Goal: Task Accomplishment & Management: Manage account settings

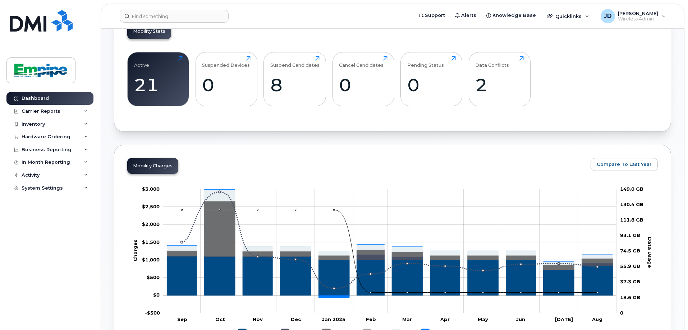
scroll to position [431, 0]
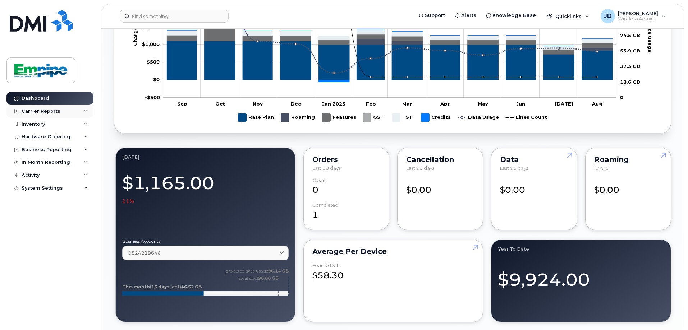
click at [36, 105] on div "Carrier Reports" at bounding box center [49, 111] width 87 height 13
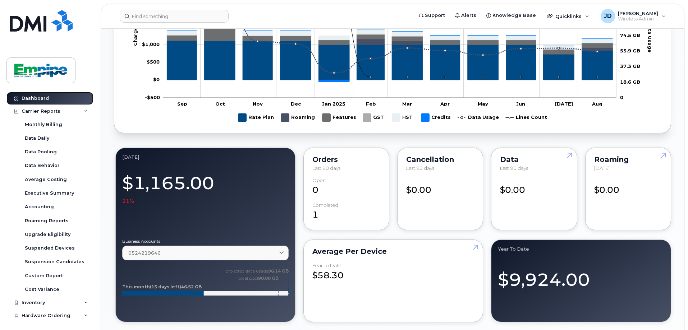
click at [42, 100] on div "Dashboard" at bounding box center [35, 99] width 27 height 6
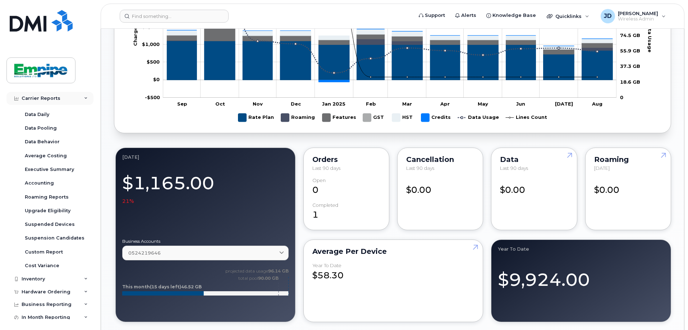
scroll to position [54, 0]
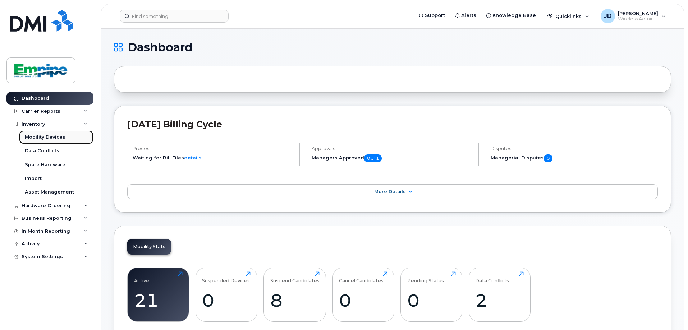
click at [59, 137] on div "Mobility Devices" at bounding box center [45, 137] width 41 height 6
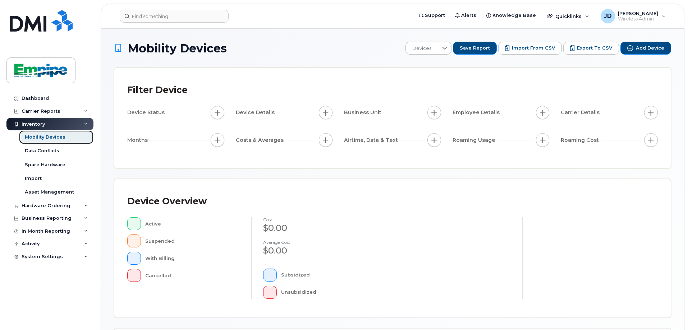
scroll to position [164, 0]
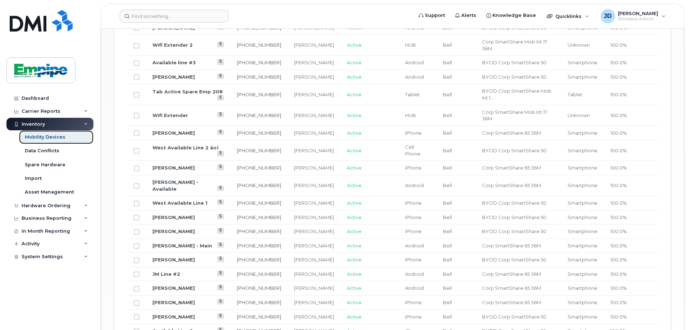
scroll to position [451, 0]
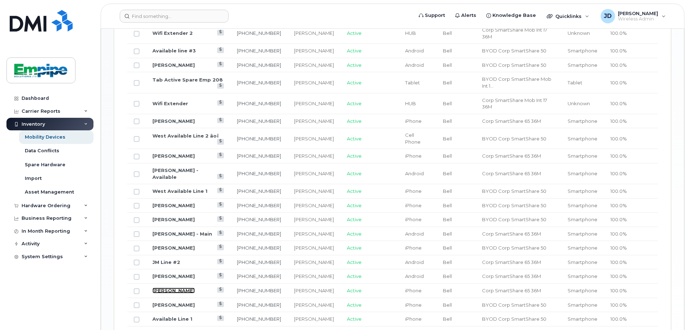
click at [175, 288] on link "[PERSON_NAME]" at bounding box center [173, 291] width 42 height 6
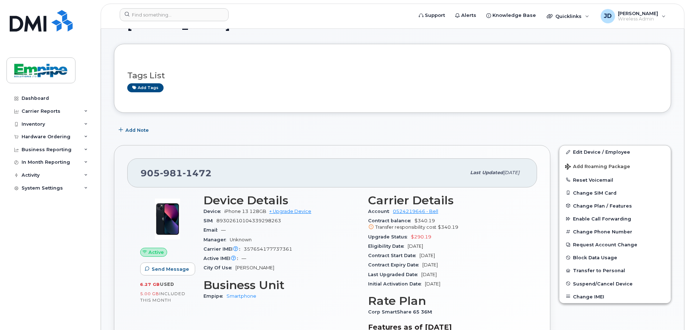
scroll to position [36, 0]
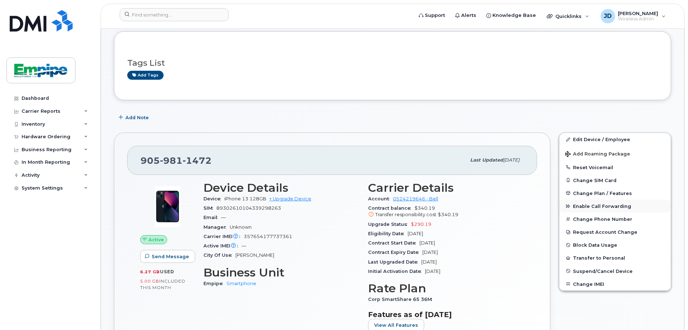
click at [581, 207] on span "Enable Call Forwarding" at bounding box center [602, 206] width 58 height 5
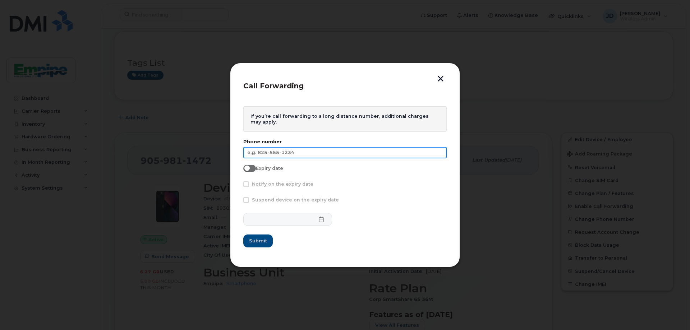
click at [327, 151] on input "text" at bounding box center [344, 152] width 203 height 11
click at [436, 80] on button "button" at bounding box center [440, 80] width 11 height 8
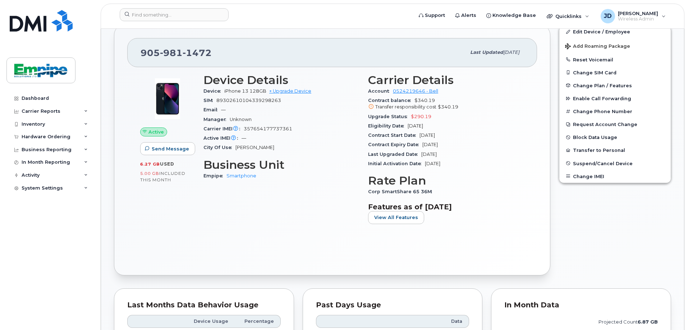
scroll to position [108, 0]
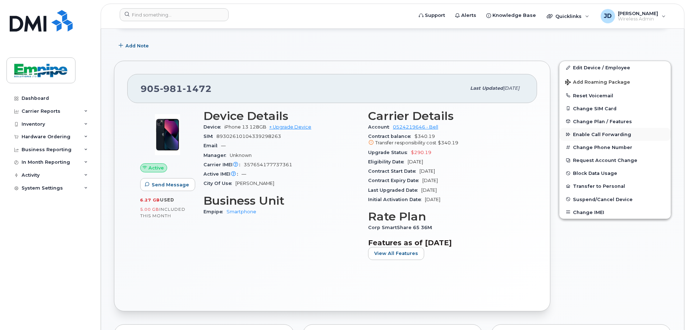
click at [638, 134] on button "Enable Call Forwarding" at bounding box center [614, 134] width 111 height 13
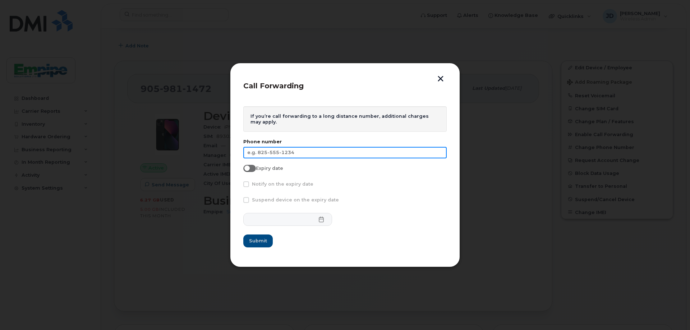
click at [367, 158] on input "text" at bounding box center [344, 152] width 203 height 11
type input "[PHONE_NUMBER]"
click at [264, 170] on span "Expiry date" at bounding box center [269, 168] width 27 height 5
click at [249, 170] on input "Expiry date" at bounding box center [246, 168] width 6 height 6
checkbox input "true"
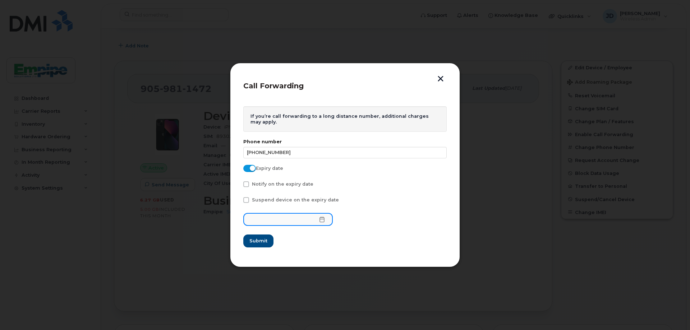
click at [317, 220] on span at bounding box center [287, 219] width 89 height 13
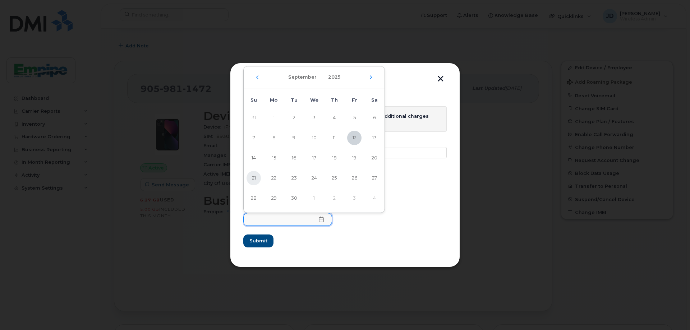
click at [259, 176] on span "21" at bounding box center [253, 178] width 14 height 14
type input "[DATE]"
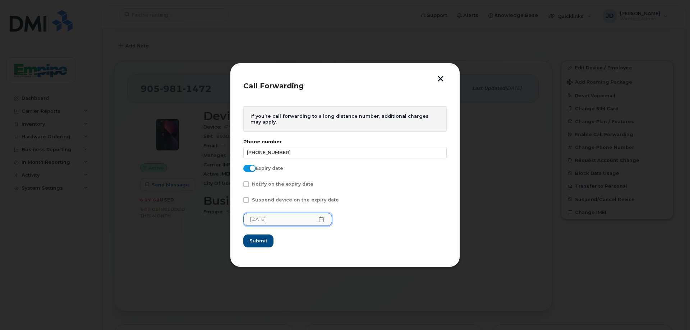
click at [253, 187] on span "Notify on the expiry date" at bounding box center [282, 183] width 61 height 5
click at [238, 185] on input "Notify on the expiry date" at bounding box center [237, 183] width 4 height 4
checkbox input "true"
click at [261, 238] on span "Submit" at bounding box center [258, 240] width 18 height 7
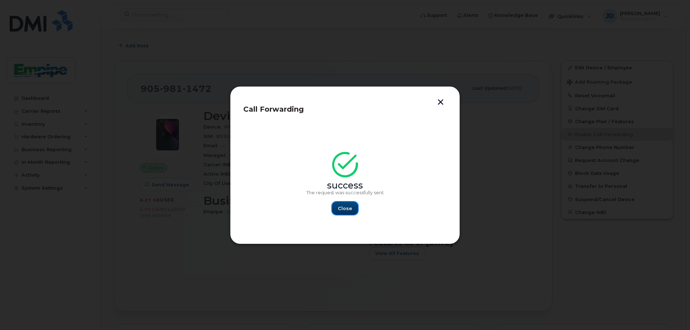
click at [336, 211] on button "Close" at bounding box center [345, 208] width 26 height 13
